Goal: Book appointment/travel/reservation

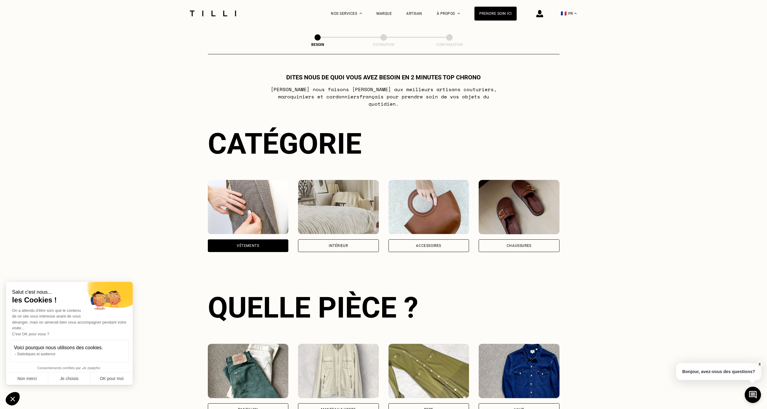
scroll to position [197, 0]
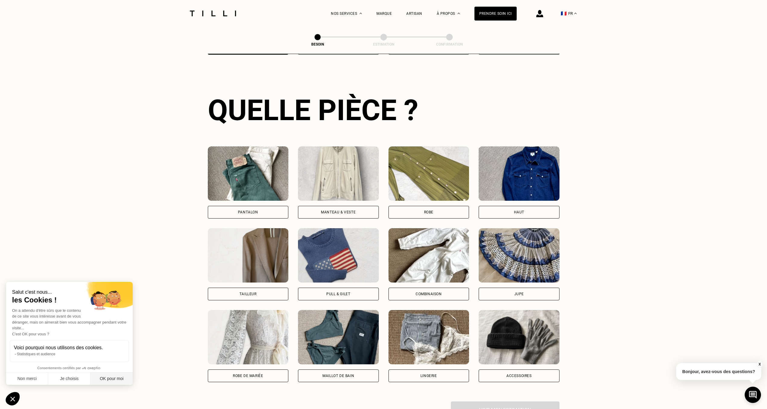
click at [117, 380] on button "OK pour moi" at bounding box center [111, 378] width 42 height 13
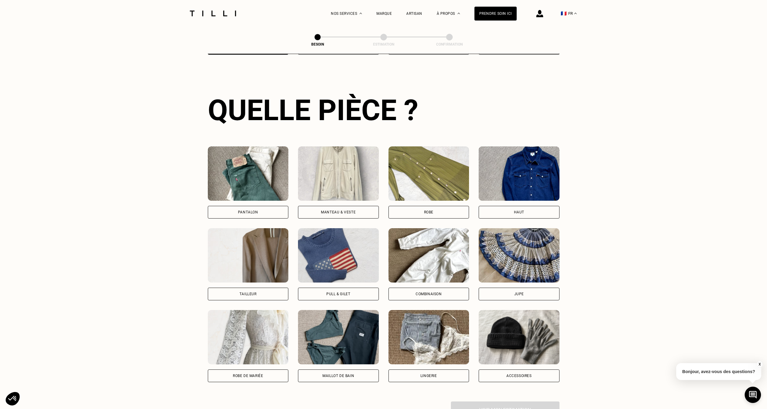
click at [264, 207] on div "Pantalon" at bounding box center [248, 212] width 81 height 13
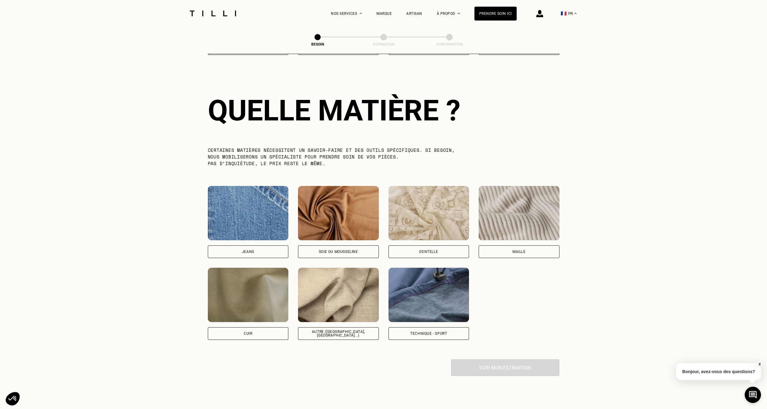
scroll to position [525, 0]
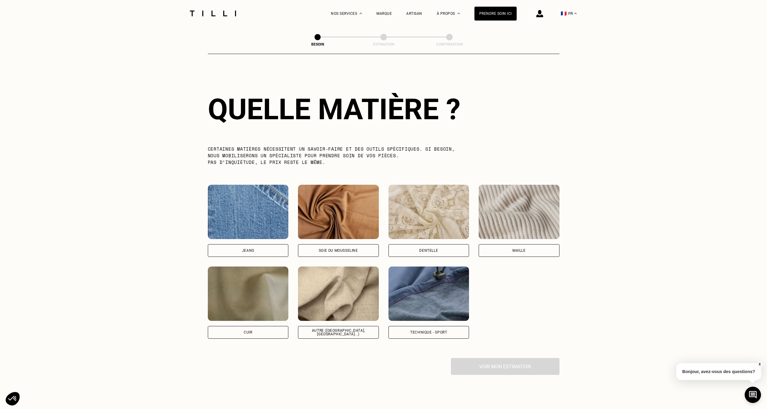
click at [328, 328] on div "Autre ([GEOGRAPHIC_DATA], [GEOGRAPHIC_DATA]...)" at bounding box center [338, 331] width 71 height 7
select select "FR"
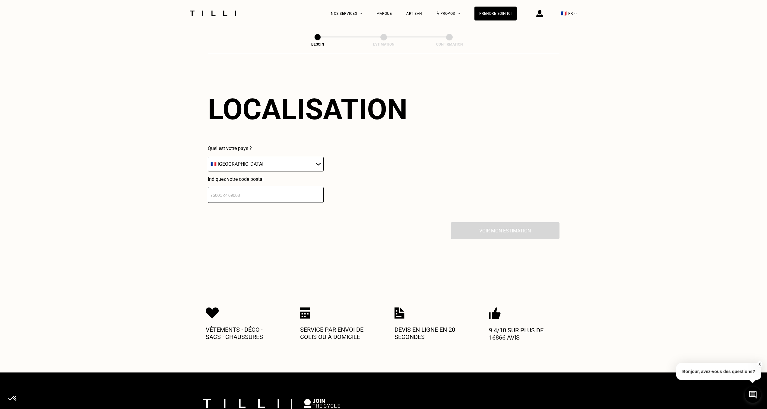
scroll to position [811, 0]
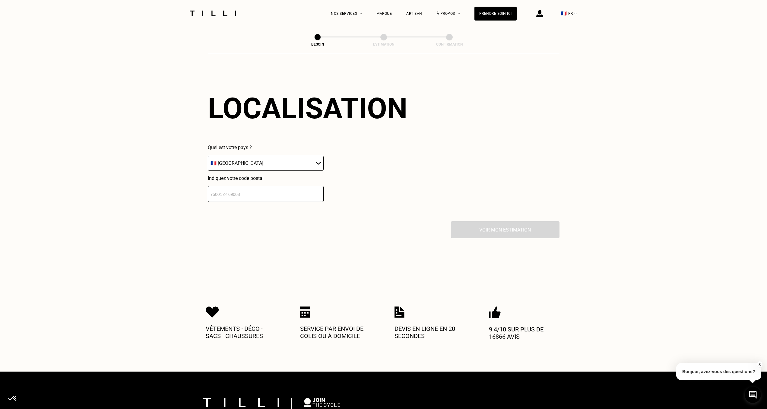
click at [242, 190] on input "number" at bounding box center [266, 194] width 116 height 16
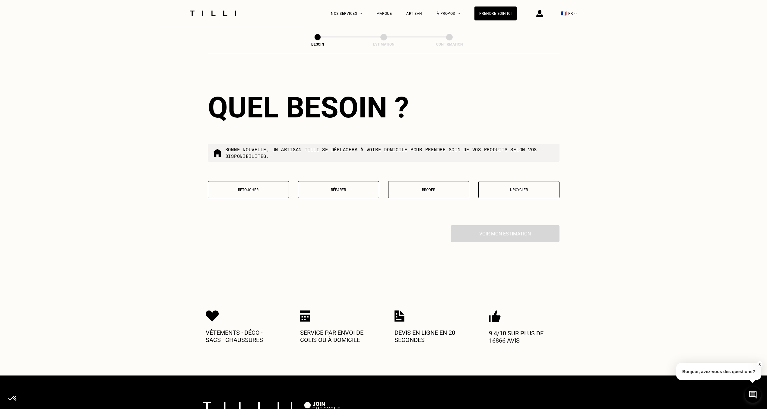
scroll to position [961, 0]
type input "38100"
click at [259, 187] on p "Retoucher" at bounding box center [248, 189] width 74 height 4
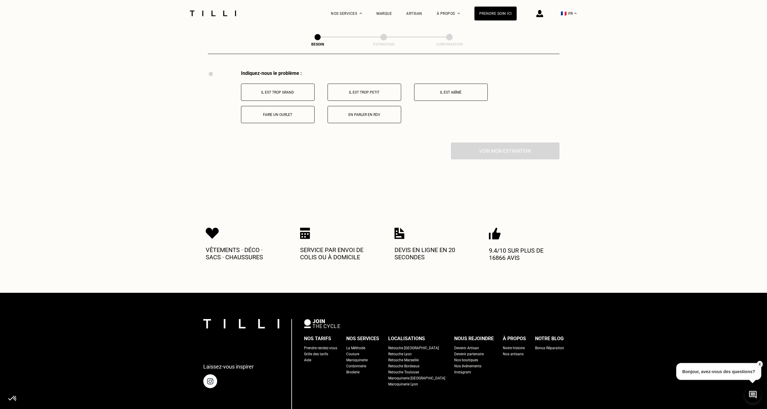
scroll to position [1116, 0]
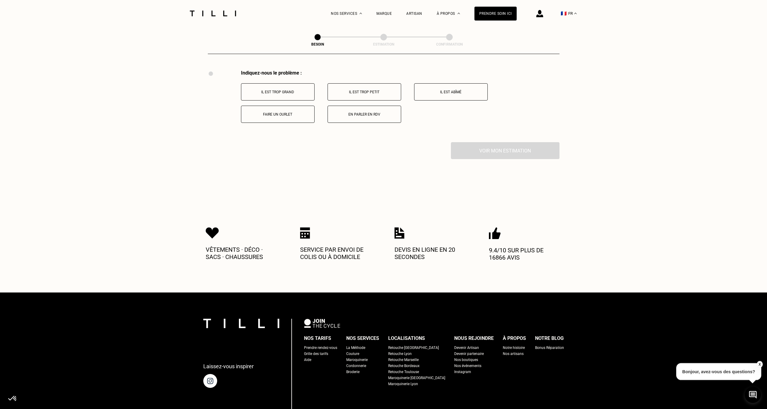
click at [291, 112] on p "Faire un ourlet" at bounding box center [277, 114] width 67 height 4
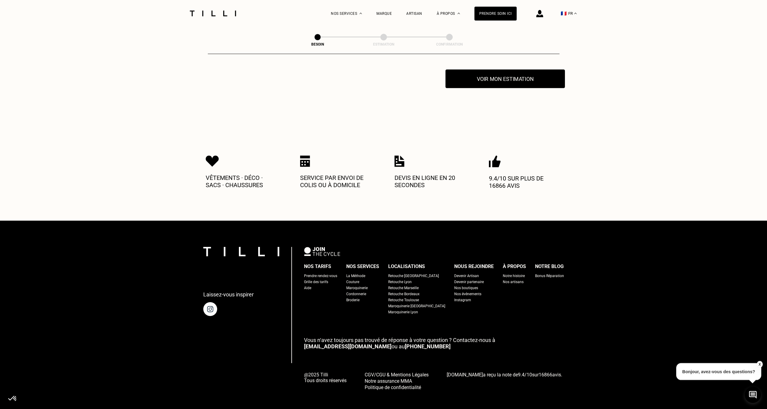
scroll to position [1188, 0]
click at [502, 77] on button "Voir mon estimation" at bounding box center [504, 78] width 119 height 19
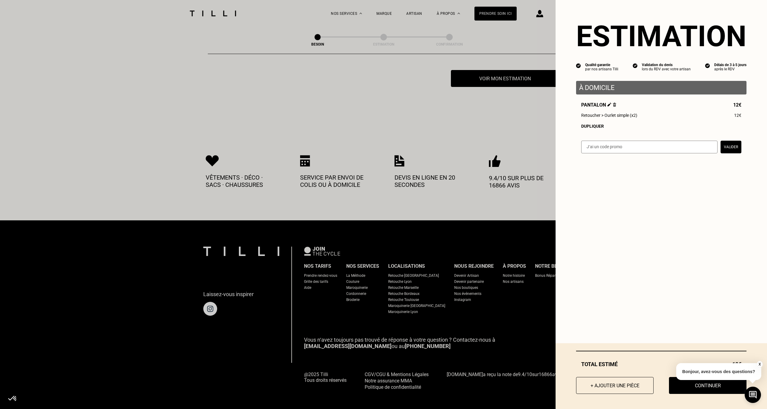
click at [677, 381] on div "X Bonjour, avez-vous des questions?" at bounding box center [718, 370] width 85 height 28
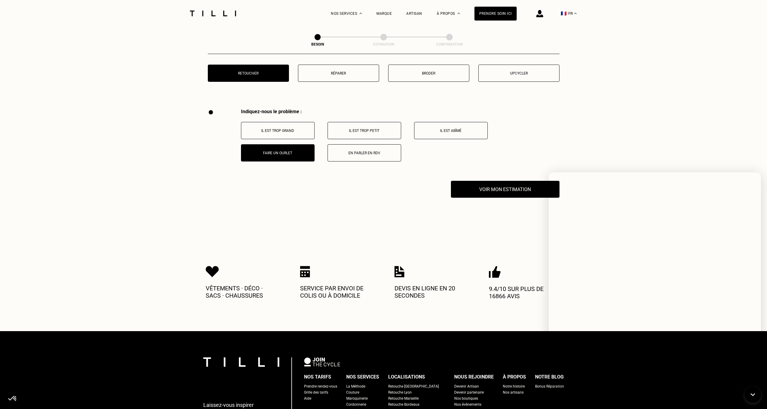
scroll to position [1065, 0]
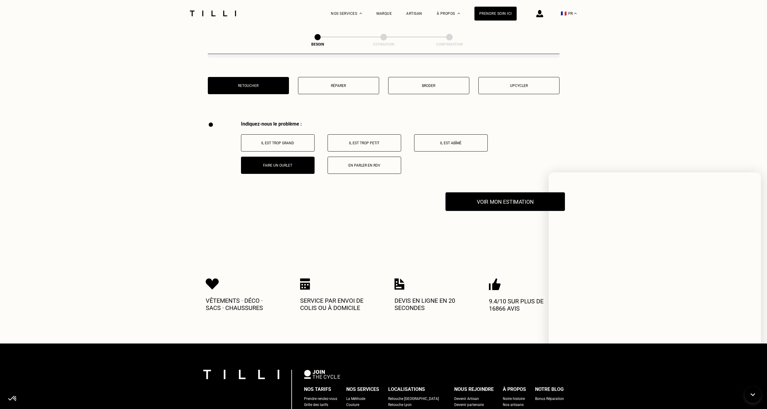
click at [463, 200] on button "Voir mon estimation" at bounding box center [504, 201] width 119 height 19
click at [751, 390] on icon at bounding box center [753, 395] width 10 height 16
click at [524, 198] on button "Voir mon estimation" at bounding box center [504, 201] width 119 height 19
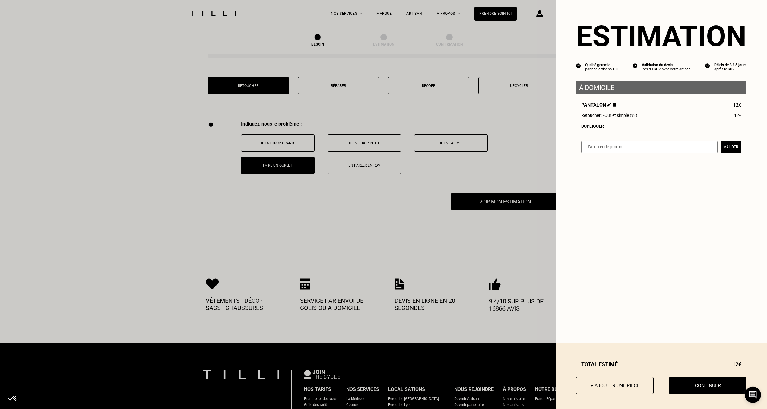
click at [688, 383] on button "Continuer" at bounding box center [707, 385] width 77 height 17
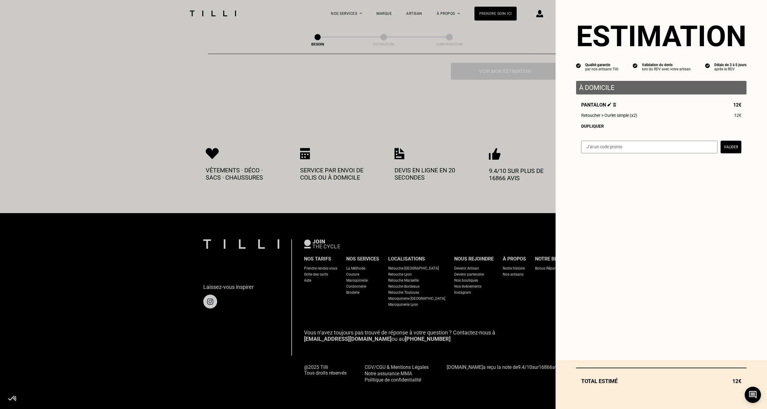
scroll to position [202, 0]
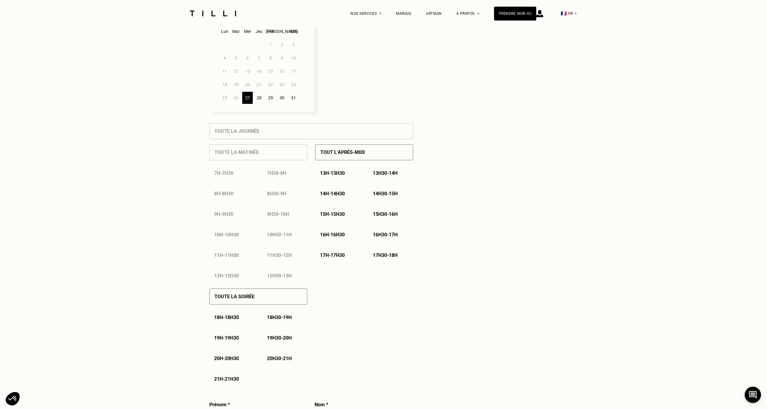
select select "FR"
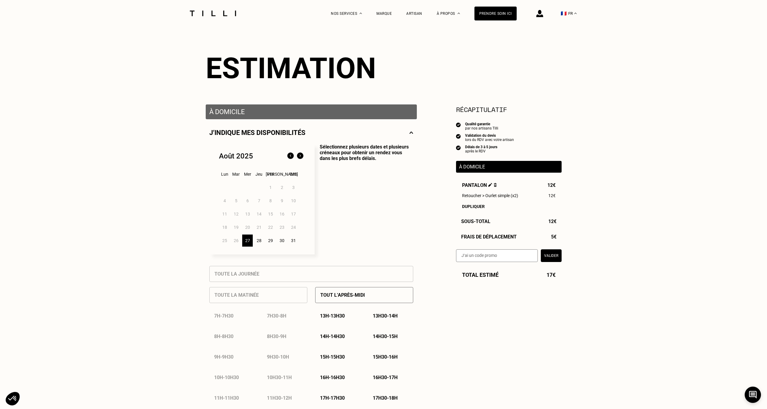
scroll to position [62, 0]
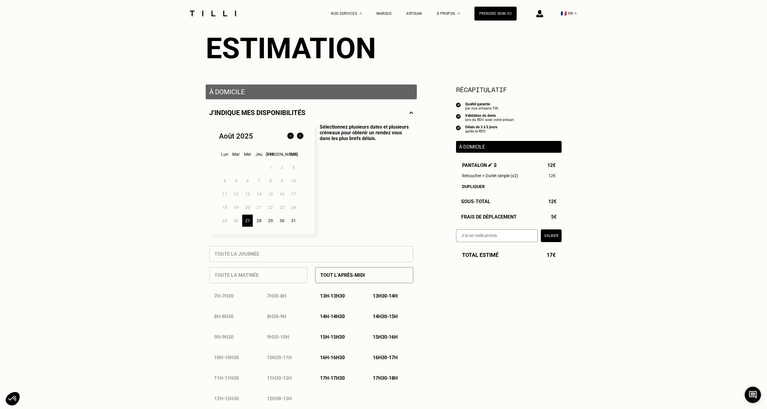
click at [259, 222] on div "28" at bounding box center [259, 220] width 11 height 12
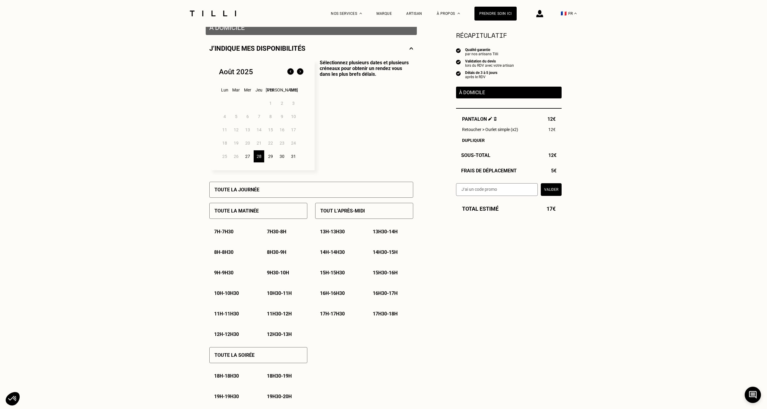
scroll to position [154, 0]
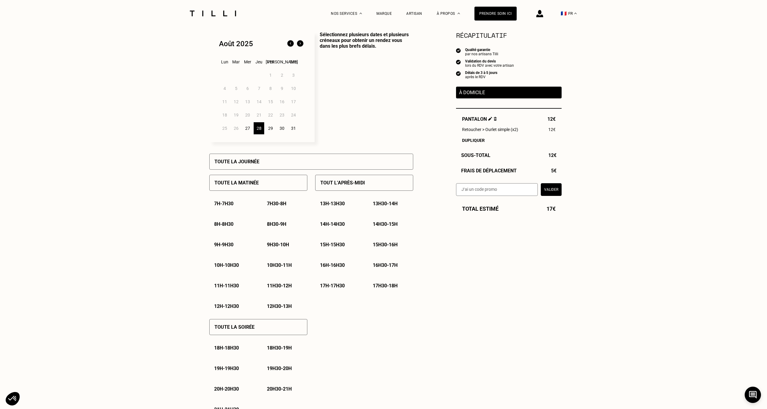
click at [224, 267] on p "10h - 10h30" at bounding box center [226, 265] width 25 height 6
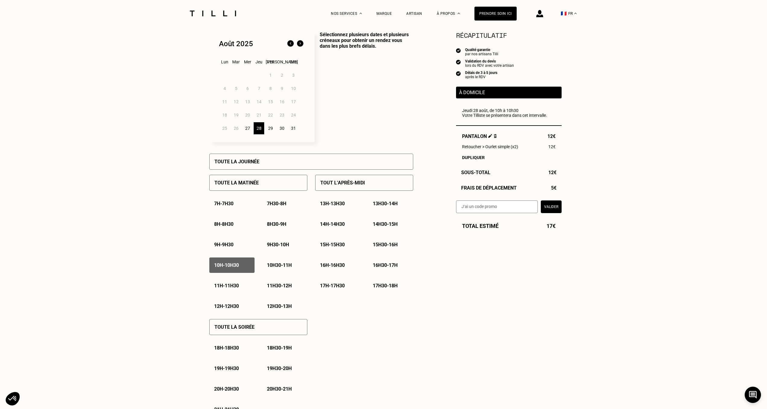
click at [280, 264] on div "10h30 - 11h" at bounding box center [284, 264] width 45 height 15
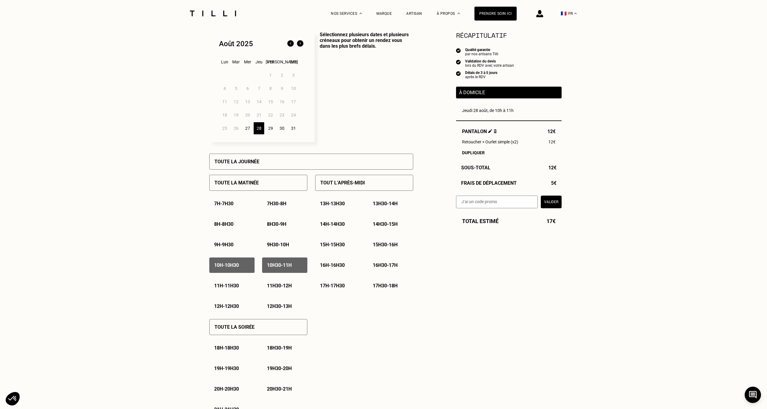
click at [217, 286] on p "11h - 11h30" at bounding box center [226, 286] width 25 height 6
click at [275, 283] on div "11h30 - 12h" at bounding box center [284, 285] width 45 height 15
click at [222, 305] on div "12h - 12h30" at bounding box center [231, 305] width 45 height 15
click at [284, 304] on div "12h30 - 13h" at bounding box center [284, 305] width 45 height 15
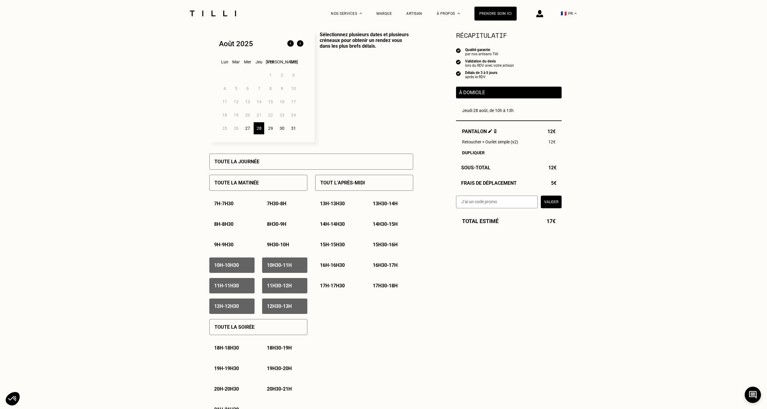
click at [301, 45] on img at bounding box center [300, 44] width 10 height 10
click at [283, 78] on div "6" at bounding box center [282, 75] width 11 height 12
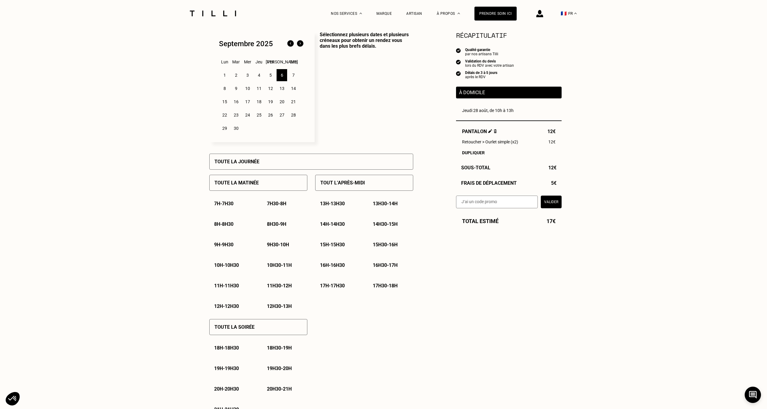
click at [229, 268] on p "10h - 10h30" at bounding box center [226, 265] width 25 height 6
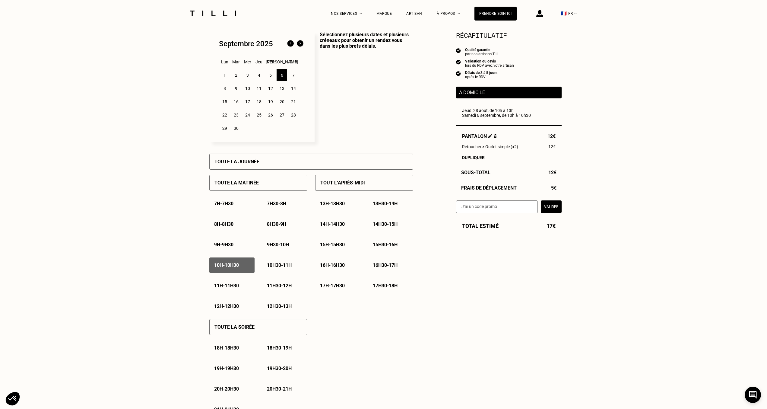
click at [274, 267] on p "10h30 - 11h" at bounding box center [279, 265] width 25 height 6
click at [230, 283] on div "11h - 11h30" at bounding box center [231, 285] width 45 height 15
click at [271, 283] on div "11h30 - 12h" at bounding box center [284, 285] width 45 height 15
drag, startPoint x: 227, startPoint y: 310, endPoint x: 266, endPoint y: 311, distance: 38.3
click at [229, 309] on p "12h - 12h30" at bounding box center [226, 306] width 25 height 6
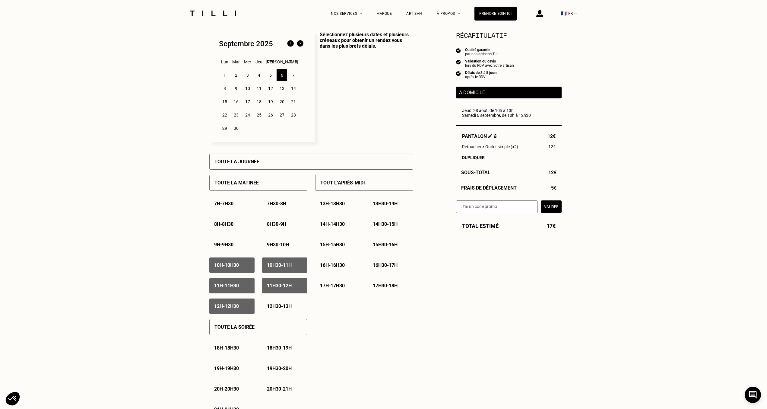
click at [283, 309] on p "12h30 - 13h" at bounding box center [279, 306] width 25 height 6
click at [337, 202] on div "13h - 13h30" at bounding box center [337, 203] width 45 height 15
click at [373, 204] on p "13h30 - 14h" at bounding box center [385, 204] width 25 height 6
click at [337, 223] on div "14h - 14h30" at bounding box center [337, 223] width 45 height 15
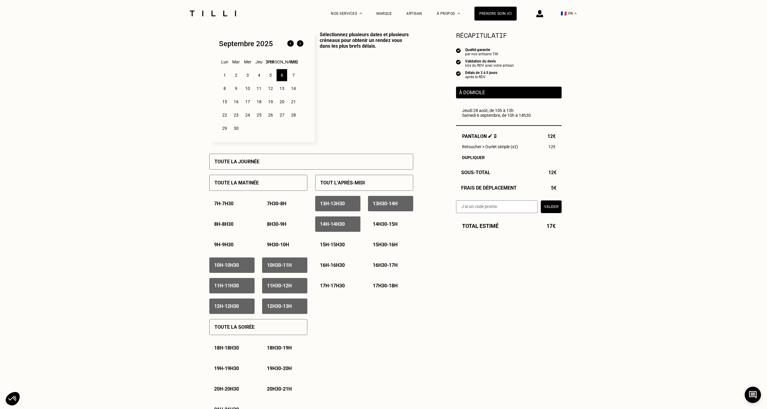
click at [382, 224] on p "14h30 - 15h" at bounding box center [385, 224] width 25 height 6
click at [236, 89] on div "9" at bounding box center [236, 88] width 11 height 12
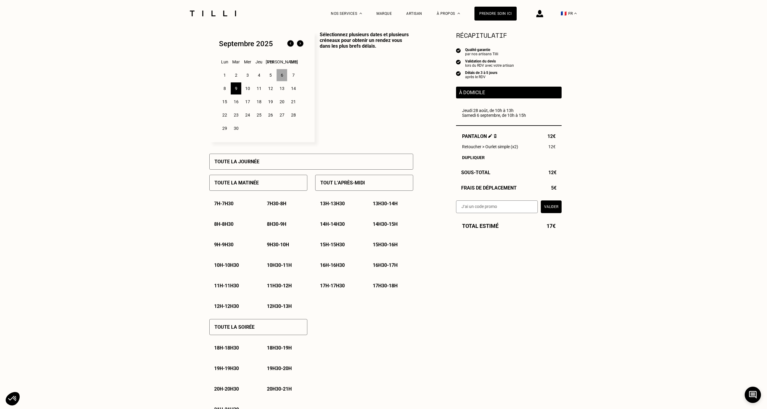
click at [225, 265] on p "10h - 10h30" at bounding box center [226, 265] width 25 height 6
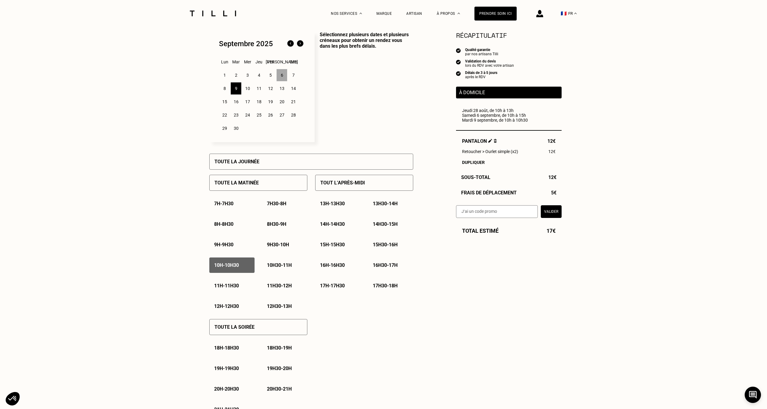
click at [289, 264] on p "10h30 - 11h" at bounding box center [279, 265] width 25 height 6
click at [229, 288] on p "11h - 11h30" at bounding box center [226, 286] width 25 height 6
click at [281, 285] on p "11h30 - 12h" at bounding box center [279, 286] width 25 height 6
click at [234, 308] on p "12h - 12h30" at bounding box center [226, 306] width 25 height 6
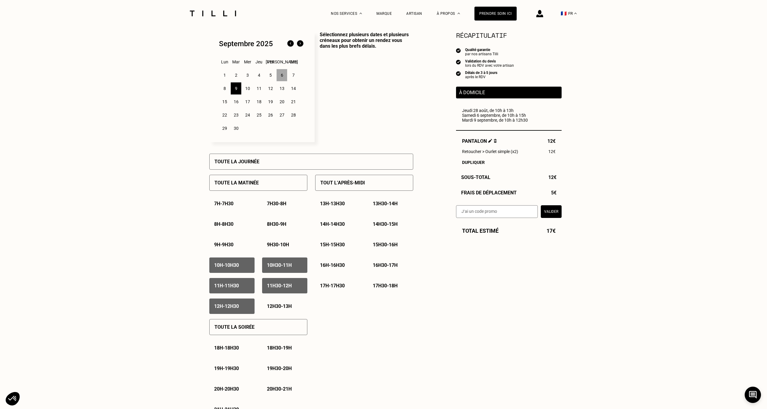
click at [278, 307] on p "12h30 - 13h" at bounding box center [279, 306] width 25 height 6
click at [326, 206] on p "13h - 13h30" at bounding box center [332, 204] width 25 height 6
click at [378, 204] on p "13h30 - 14h" at bounding box center [385, 204] width 25 height 6
drag, startPoint x: 339, startPoint y: 225, endPoint x: 402, endPoint y: 228, distance: 63.1
click at [339, 225] on p "14h - 14h30" at bounding box center [332, 224] width 25 height 6
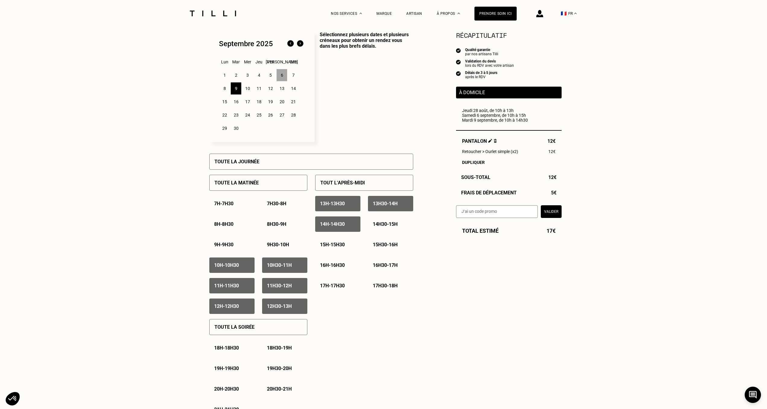
click at [397, 226] on p "14h30 - 15h" at bounding box center [385, 224] width 25 height 6
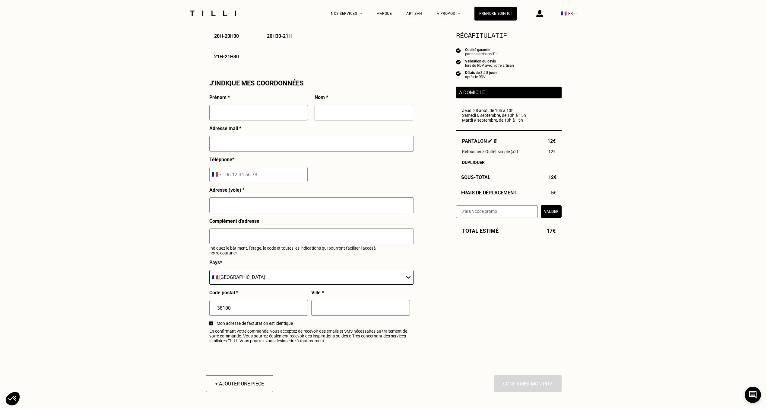
scroll to position [523, 0]
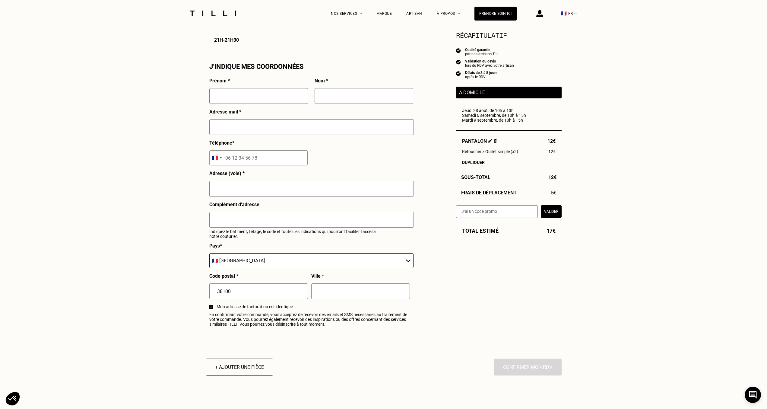
click at [240, 97] on input "text" at bounding box center [258, 96] width 99 height 16
type input "[PERSON_NAME]"
click at [334, 97] on input "text" at bounding box center [364, 96] width 99 height 16
type input "[PERSON_NAME]"
click at [327, 133] on input "text" at bounding box center [311, 127] width 204 height 16
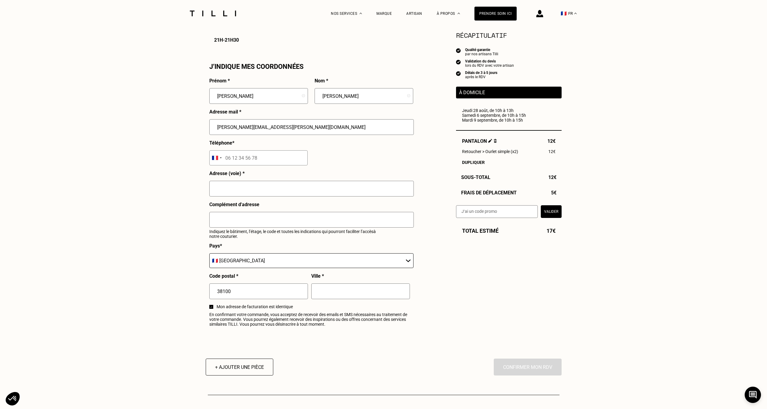
type input "[PERSON_NAME][EMAIL_ADDRESS][PERSON_NAME][DOMAIN_NAME]"
click at [292, 157] on input "tel" at bounding box center [258, 157] width 98 height 15
type input "06 76 02 78 45"
click at [277, 187] on input "text" at bounding box center [311, 189] width 204 height 16
type input "[STREET_ADDRESS]"
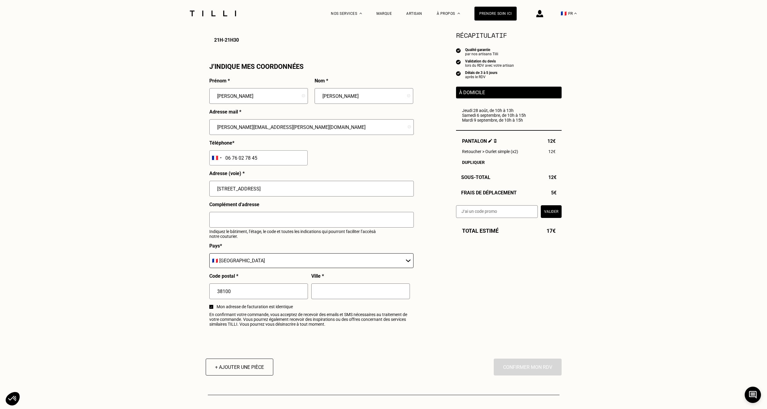
type input "[GEOGRAPHIC_DATA]"
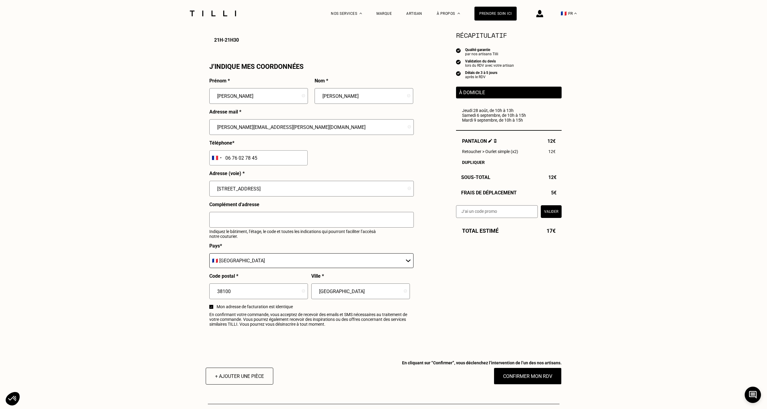
click at [285, 193] on input "[STREET_ADDRESS]" at bounding box center [311, 189] width 204 height 16
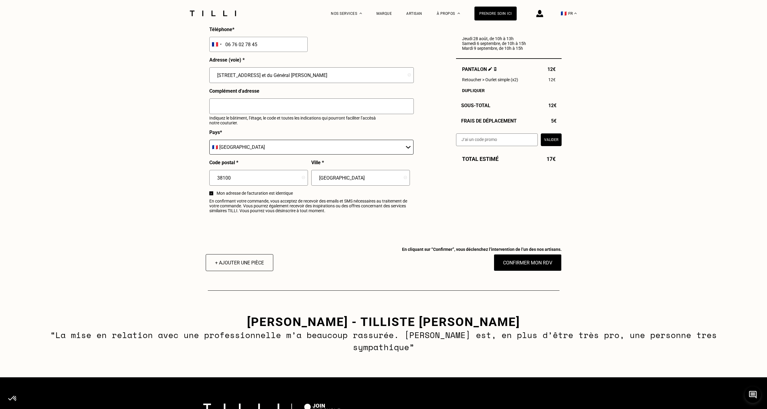
scroll to position [646, 0]
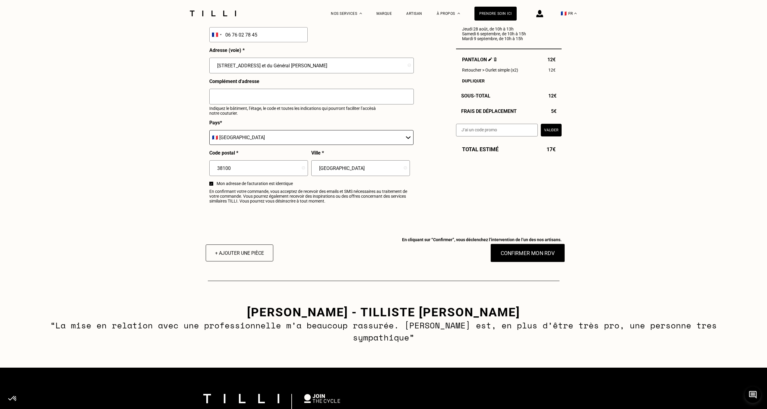
type input "[STREET_ADDRESS] et du Général [PERSON_NAME]"
click at [523, 257] on button "Confirmer mon RDV" at bounding box center [527, 252] width 75 height 19
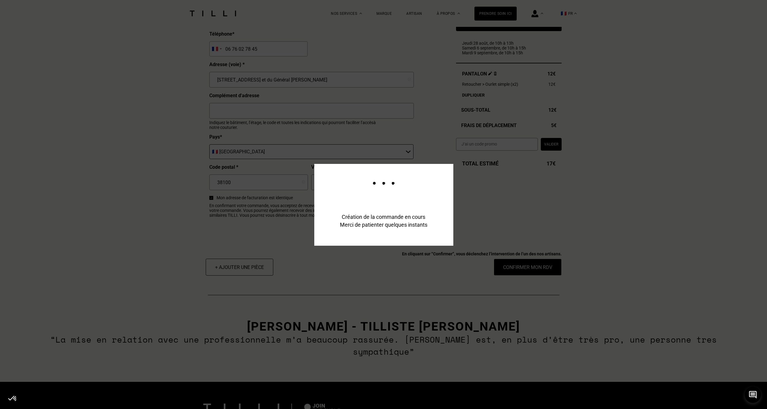
scroll to position [661, 0]
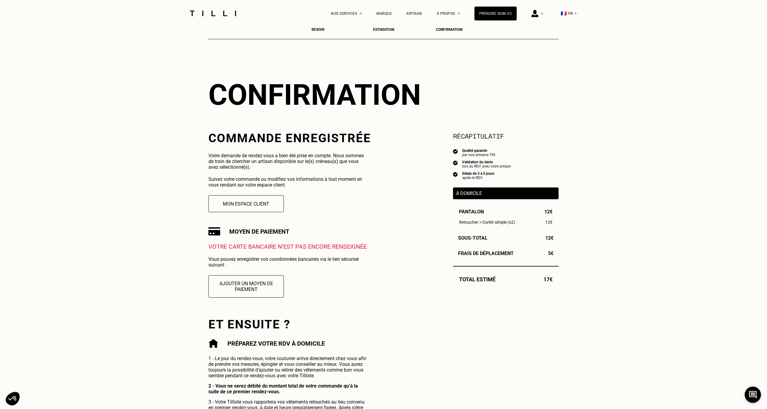
scroll to position [31, 0]
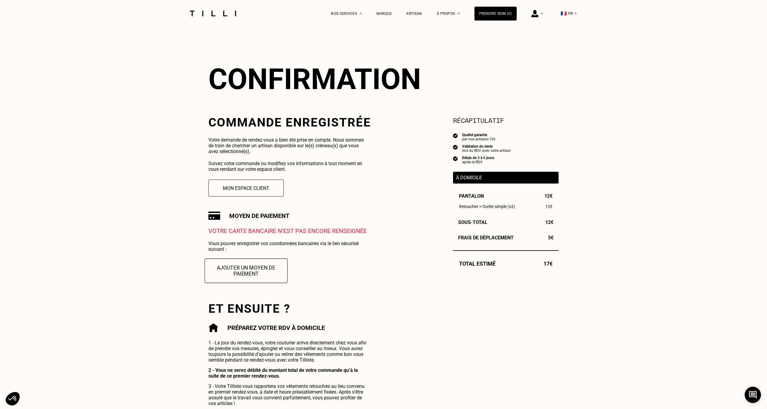
click at [252, 274] on button "Ajouter un moyen de paiement" at bounding box center [246, 270] width 83 height 24
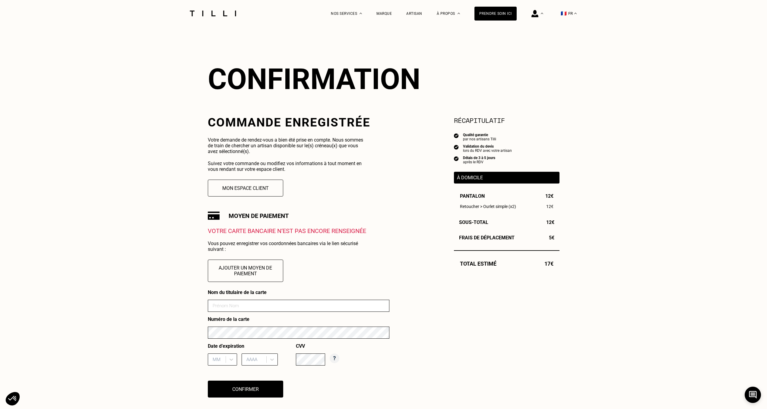
click at [238, 305] on input at bounding box center [299, 305] width 182 height 12
type input "[PERSON_NAME]"
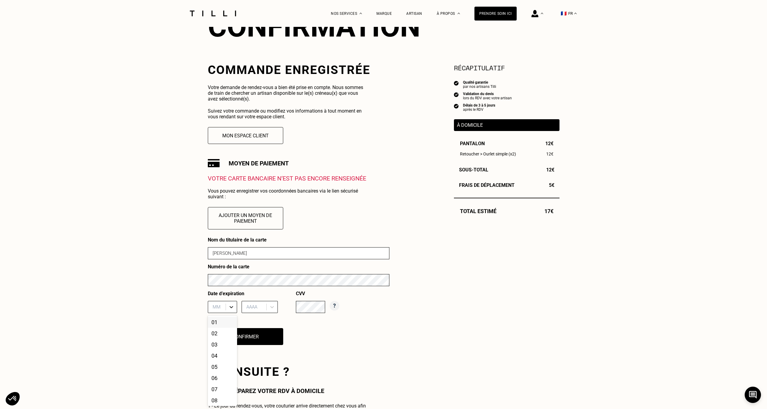
scroll to position [84, 0]
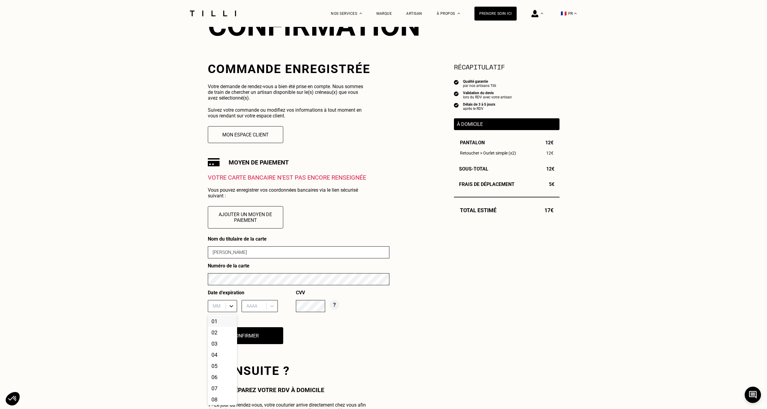
click at [232, 312] on div "12 results available. Use Up and Down to choose options, press Enter to select …" at bounding box center [222, 306] width 29 height 12
click at [217, 335] on div "02" at bounding box center [222, 332] width 29 height 11
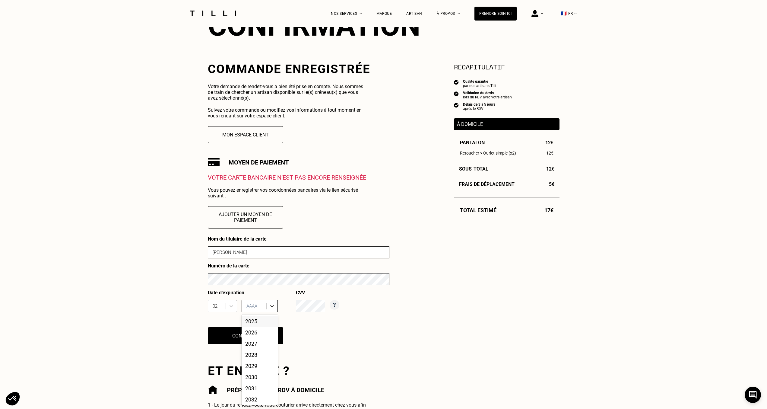
click at [275, 307] on icon at bounding box center [272, 306] width 6 height 6
click at [256, 345] on div "2027" at bounding box center [260, 343] width 36 height 11
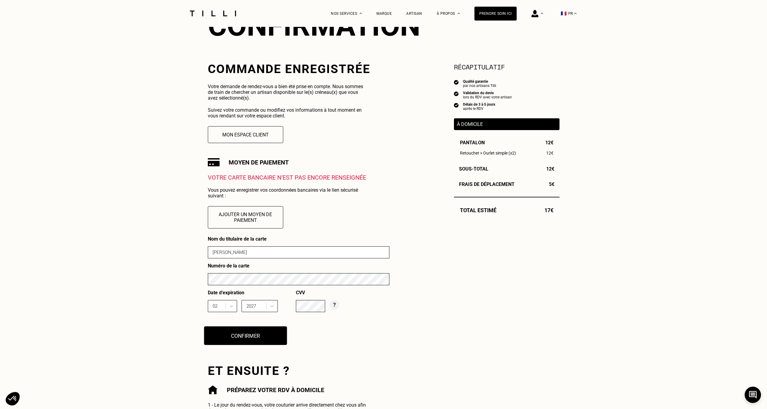
click at [247, 342] on button "Confirmer" at bounding box center [245, 335] width 83 height 19
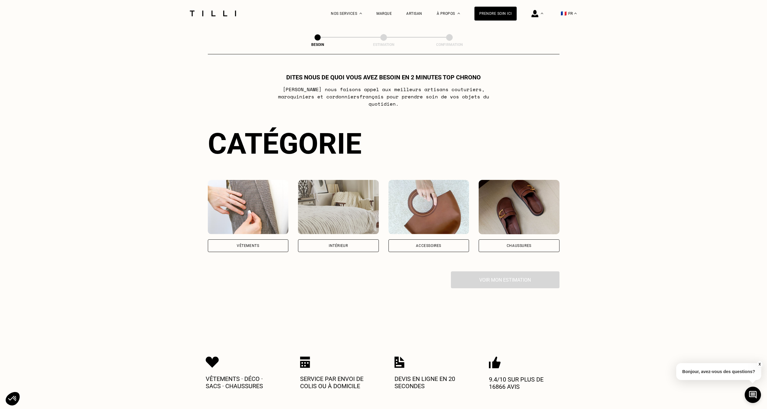
click at [523, 244] on div "Chaussures" at bounding box center [519, 246] width 25 height 4
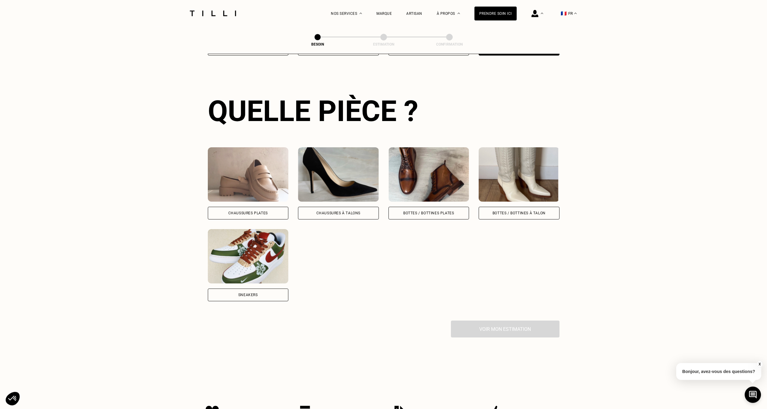
scroll to position [197, 0]
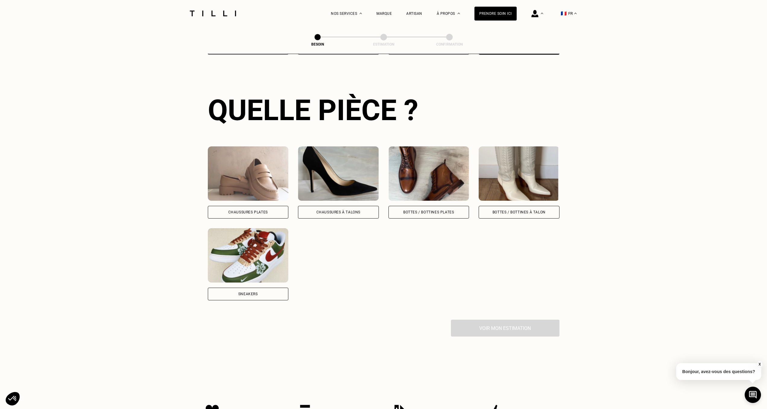
click at [432, 210] on div "Bottes / Bottines plates" at bounding box center [428, 212] width 51 height 4
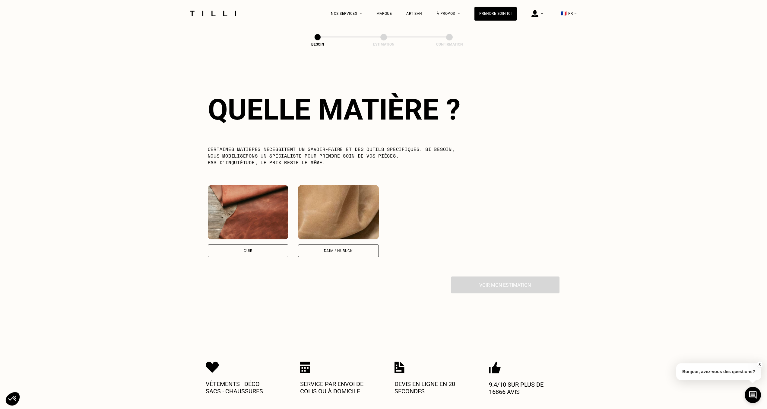
scroll to position [444, 0]
click at [251, 248] on div "Cuir" at bounding box center [248, 250] width 8 height 4
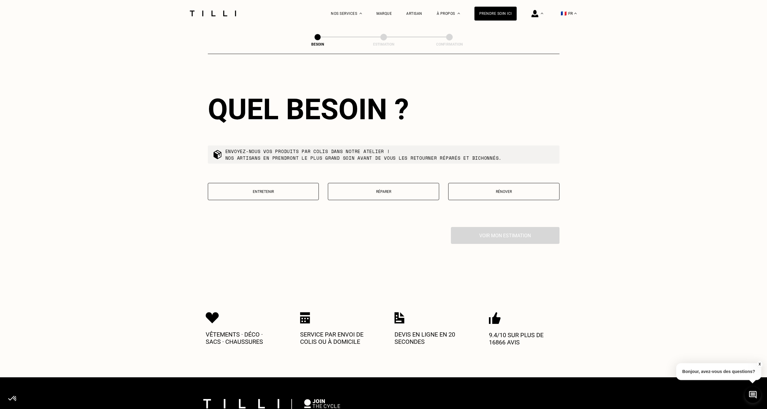
scroll to position [647, 0]
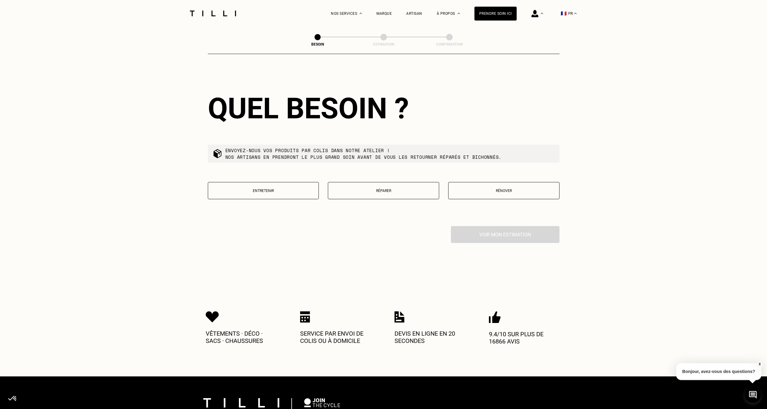
click at [237, 188] on p "Entretenir" at bounding box center [263, 190] width 105 height 4
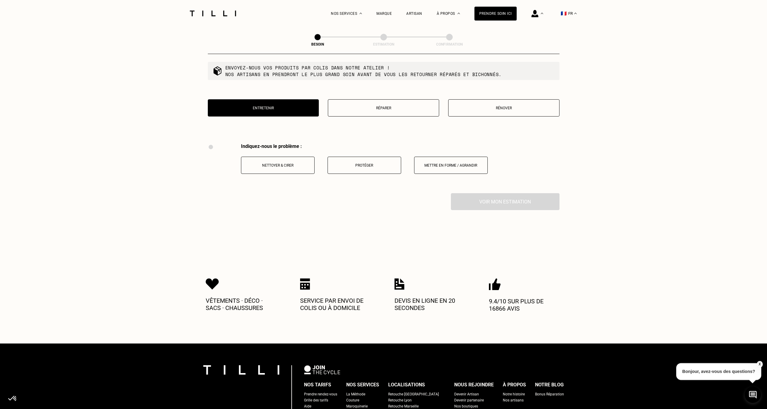
scroll to position [710, 0]
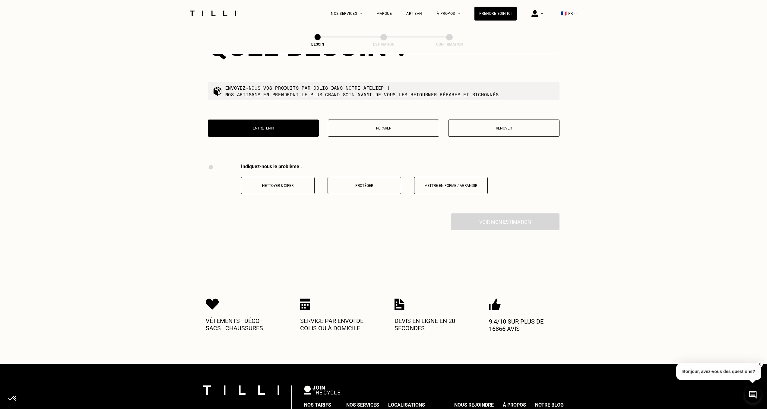
click at [285, 183] on p "Nettoyer & cirer" at bounding box center [277, 185] width 67 height 4
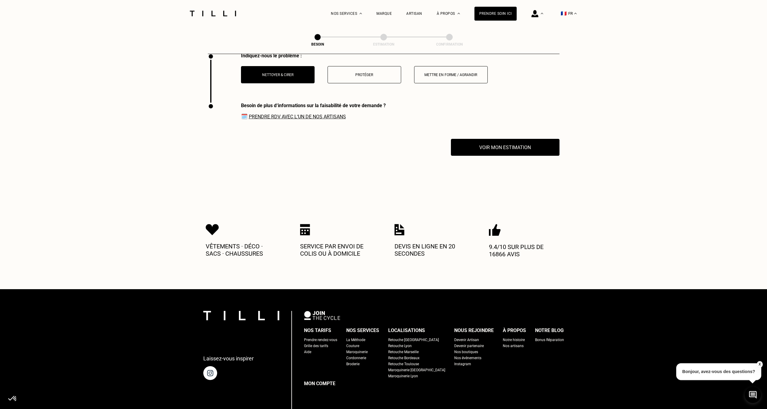
scroll to position [790, 0]
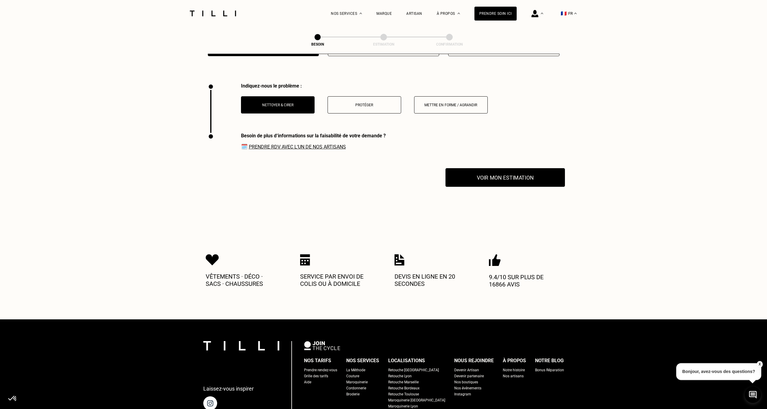
click at [488, 173] on button "Voir mon estimation" at bounding box center [504, 177] width 119 height 19
click at [375, 103] on p "Protéger" at bounding box center [364, 105] width 67 height 4
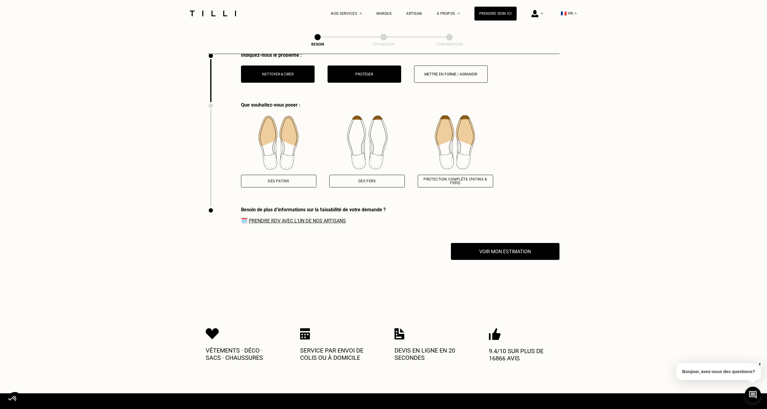
scroll to position [698, 0]
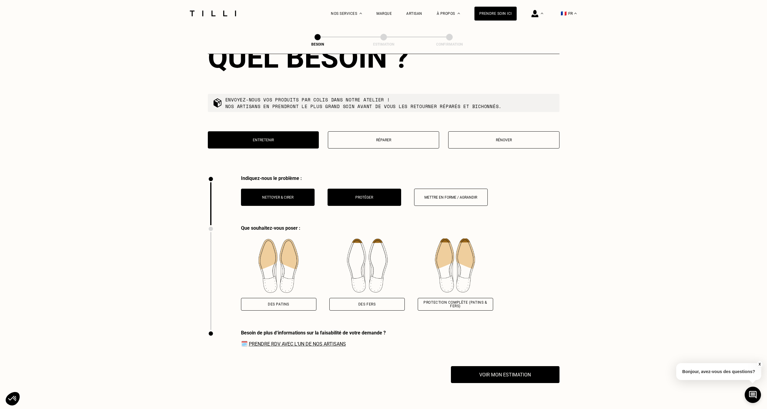
click at [374, 191] on button "Protéger" at bounding box center [364, 196] width 74 height 17
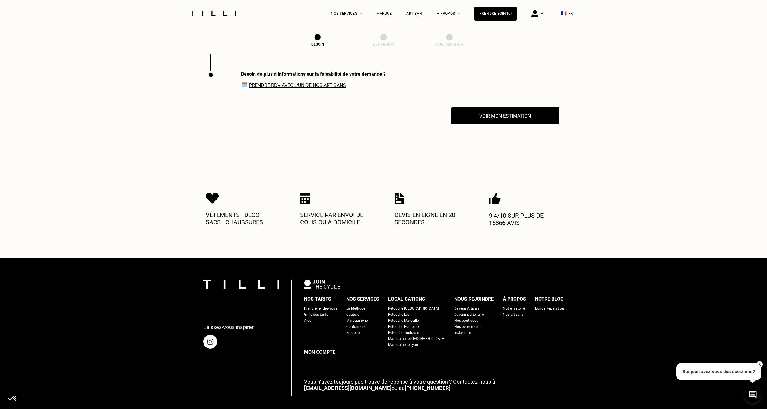
scroll to position [729, 0]
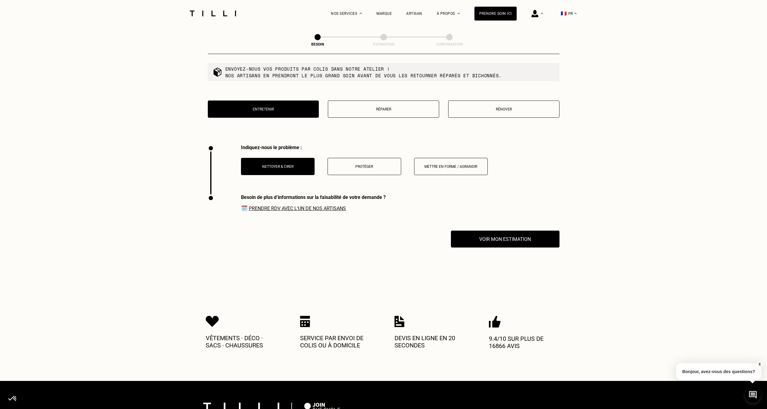
click at [425, 166] on button "Mettre en forme / Agrandir" at bounding box center [451, 166] width 74 height 17
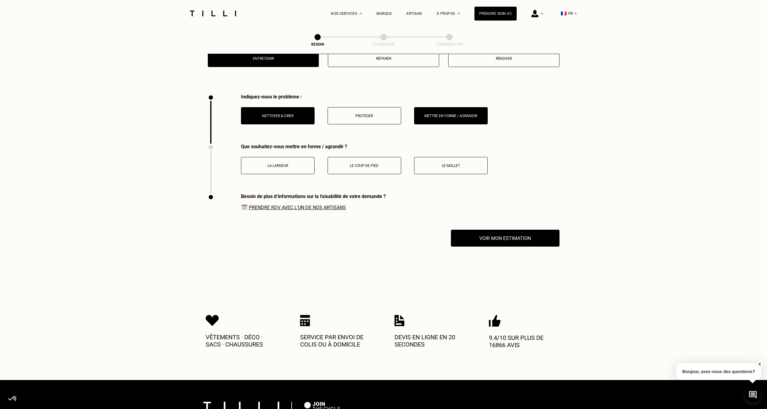
scroll to position [760, 0]
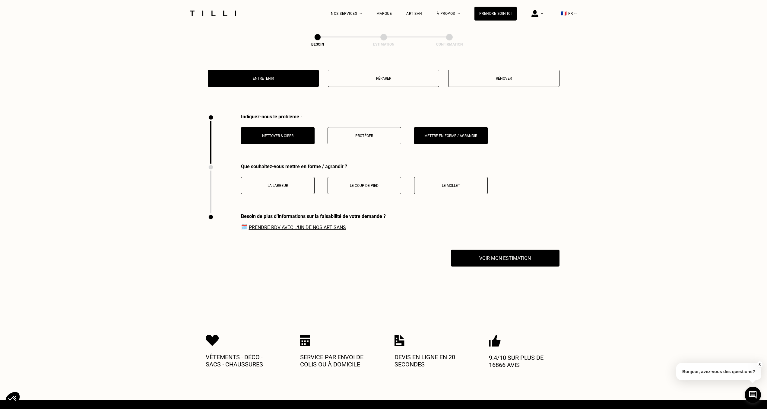
click at [447, 134] on p "Mettre en forme / Agrandir" at bounding box center [450, 136] width 67 height 4
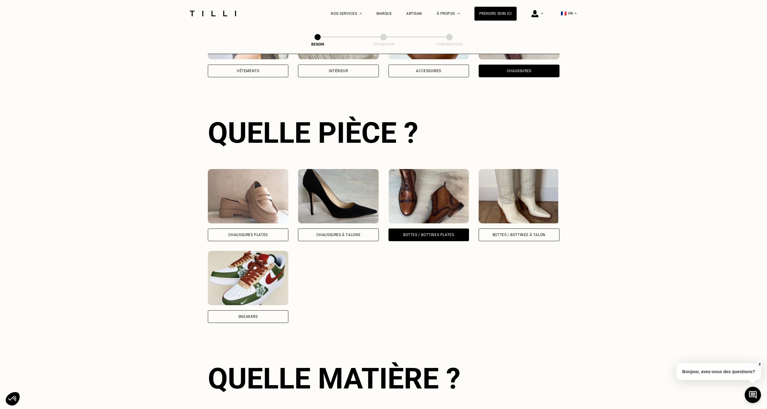
scroll to position [175, 0]
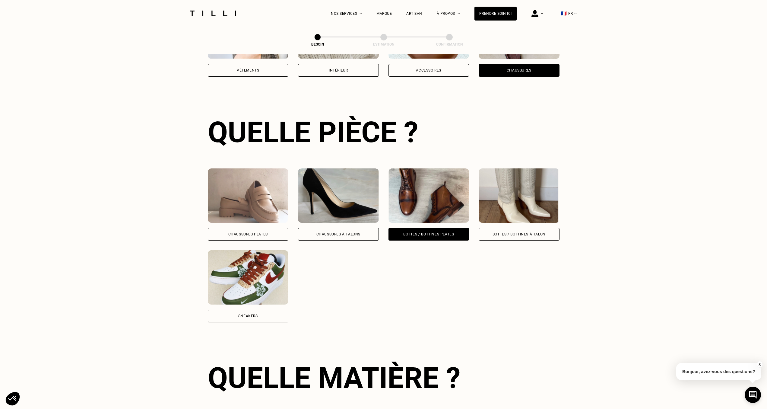
click at [405, 232] on div "Bottes / Bottines plates" at bounding box center [428, 234] width 51 height 4
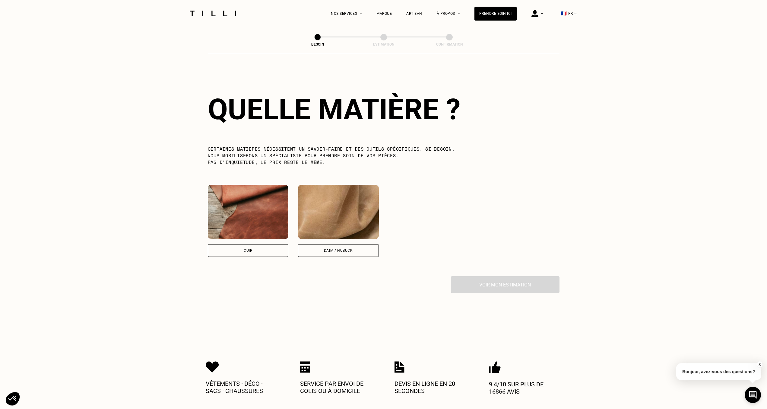
scroll to position [290, 0]
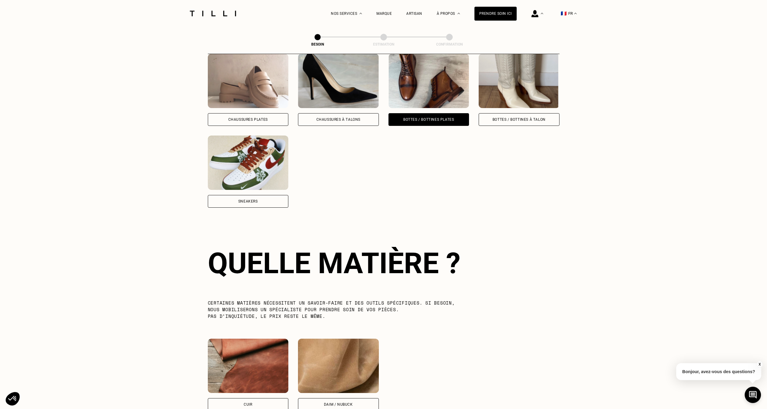
click at [254, 199] on div "Sneakers" at bounding box center [248, 201] width 20 height 4
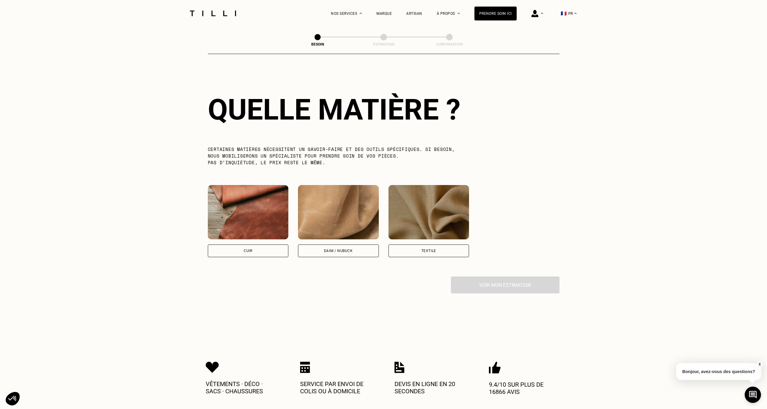
scroll to position [444, 0]
click at [430, 248] on div "Textile" at bounding box center [428, 250] width 15 height 4
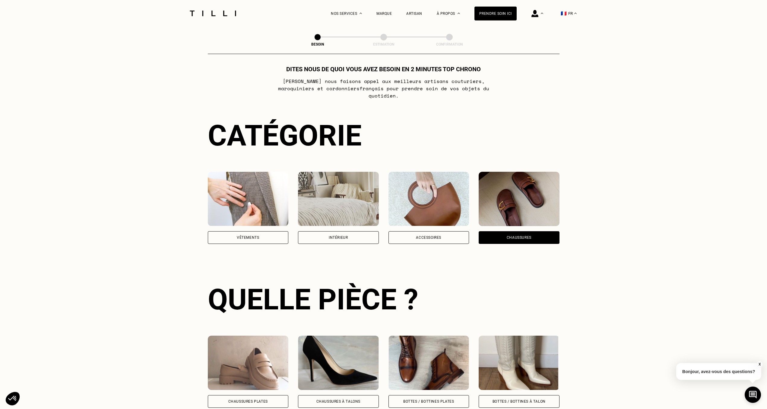
scroll to position [0, 0]
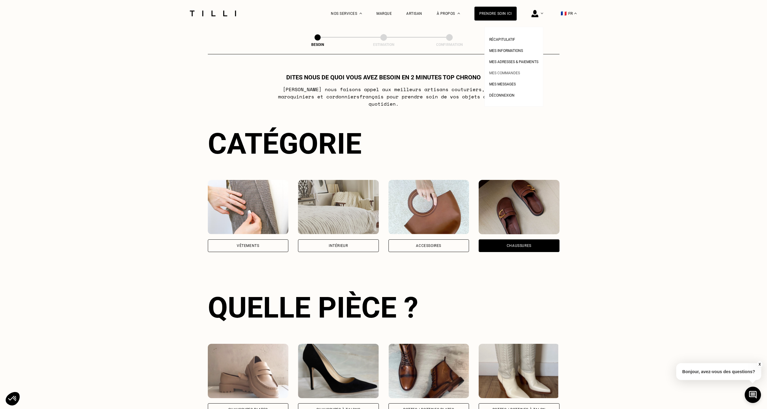
click at [505, 74] on span "Mes commandes" at bounding box center [504, 73] width 31 height 4
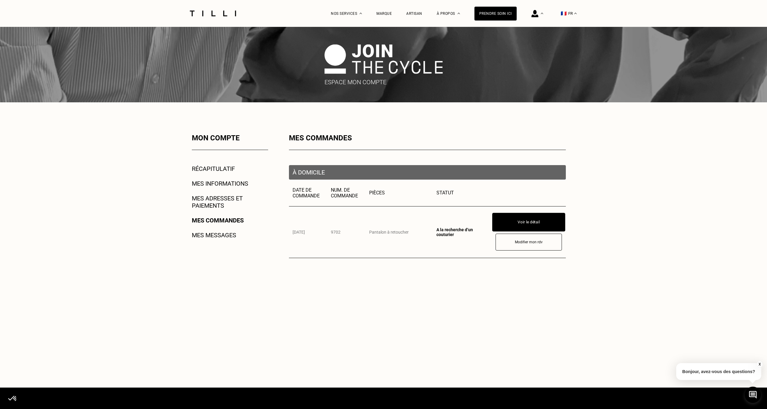
click at [515, 224] on button "Voir le détail" at bounding box center [528, 222] width 73 height 19
